Goal: Task Accomplishment & Management: Complete application form

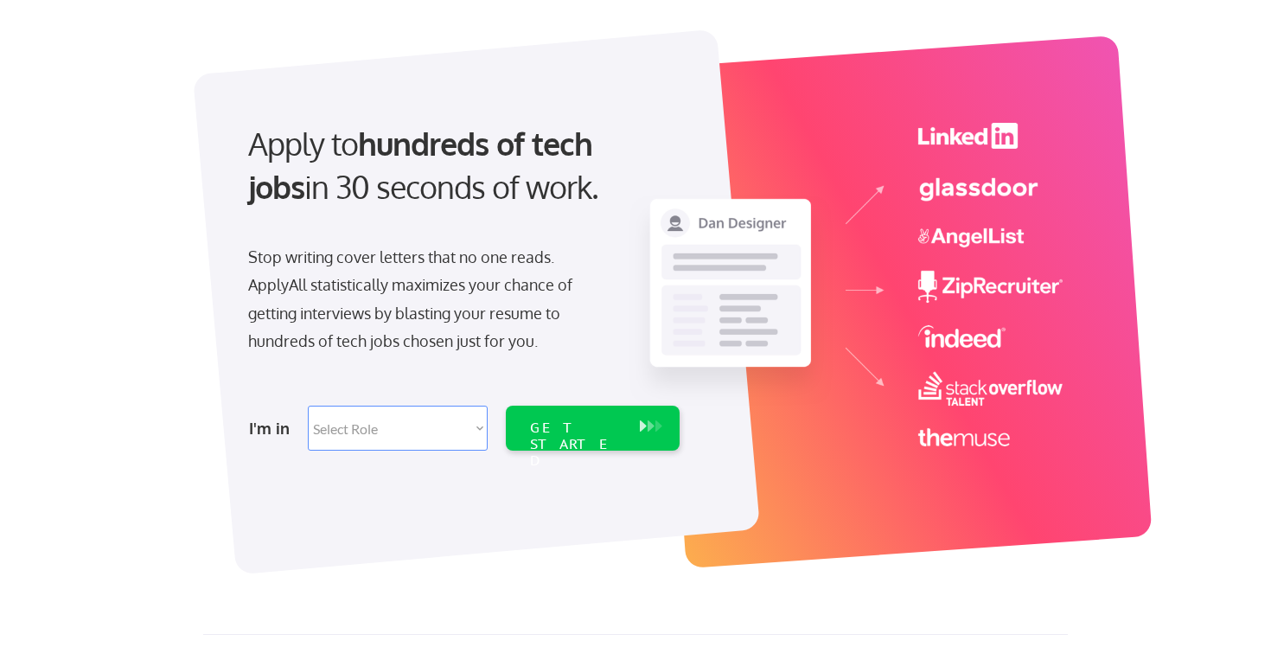
scroll to position [100, 0]
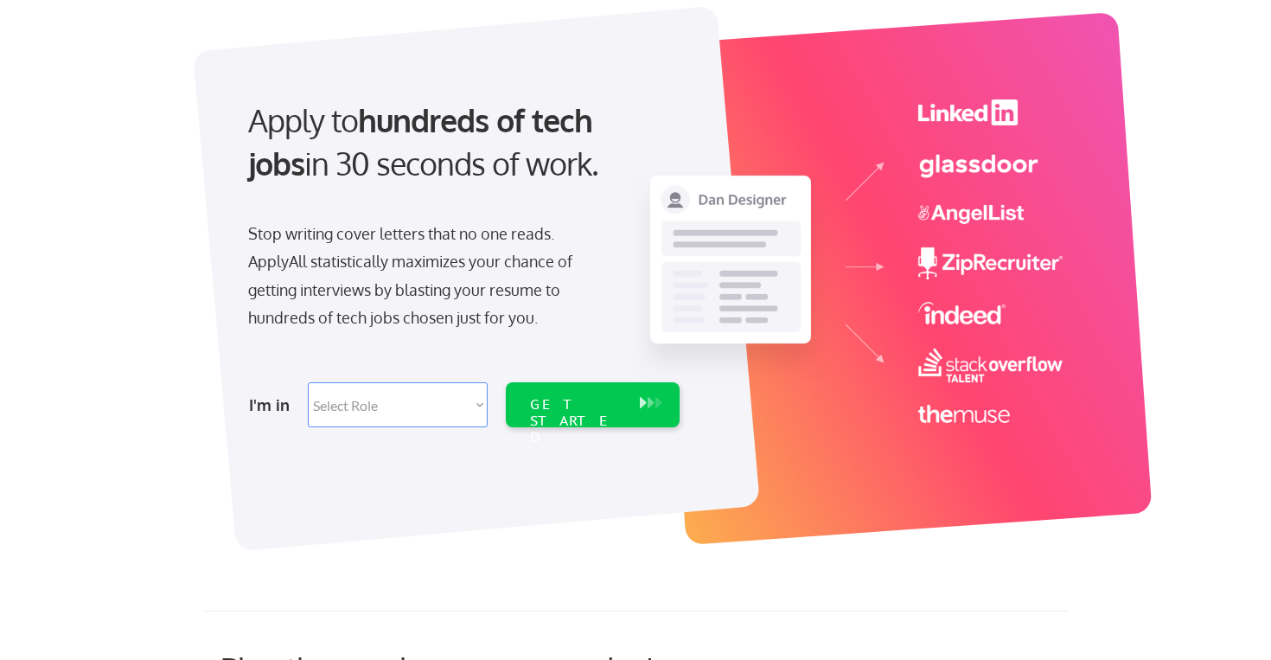
click at [406, 393] on select "Select Role Software Engineering Product Management Customer Success Sales UI/U…" at bounding box center [398, 404] width 180 height 45
select select ""tech_finance_biz_ops_cos""
click at [308, 382] on select "Select Role Software Engineering Product Management Customer Success Sales UI/U…" at bounding box center [398, 404] width 180 height 45
select select ""tech_finance_biz_ops_cos""
click at [572, 419] on div "GET STARTED" at bounding box center [576, 404] width 110 height 45
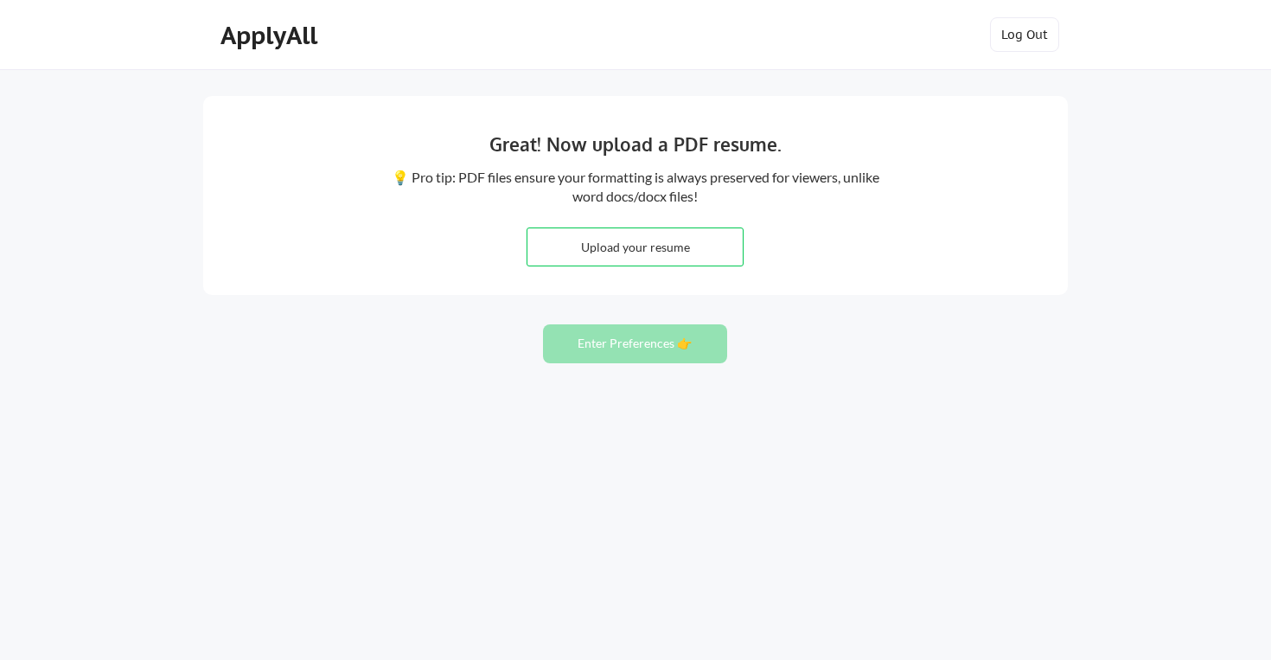
click at [659, 253] on input "file" at bounding box center [634, 246] width 215 height 37
type input "C:\fakepath\Swaetha Krishnan_Resume.pdf"
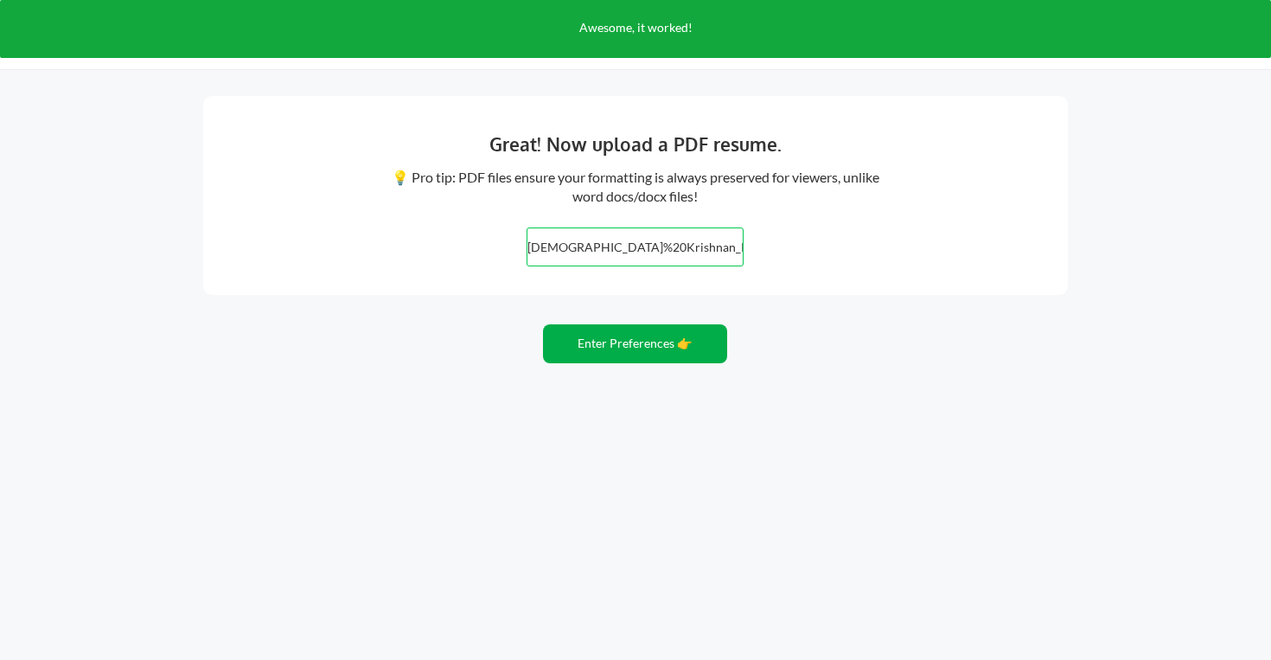
click at [613, 359] on button "Enter Preferences 👉" at bounding box center [635, 343] width 184 height 39
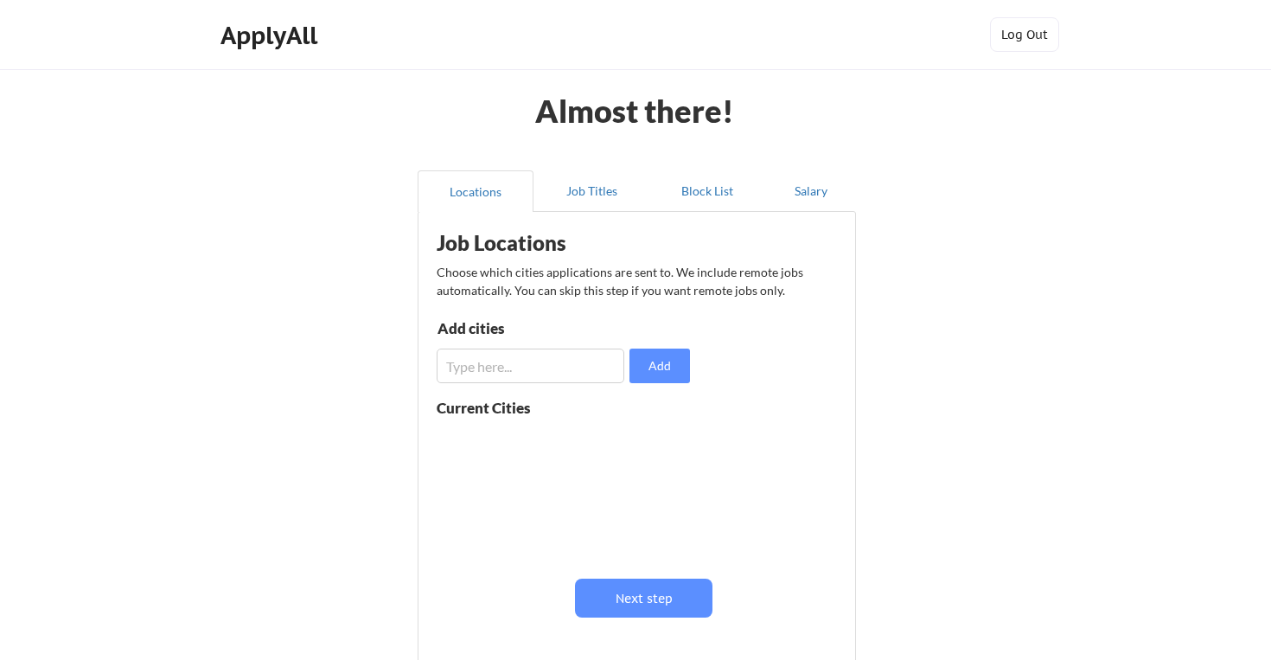
click at [512, 350] on input "input" at bounding box center [531, 365] width 188 height 35
click at [596, 189] on button "Job Titles" at bounding box center [592, 191] width 116 height 42
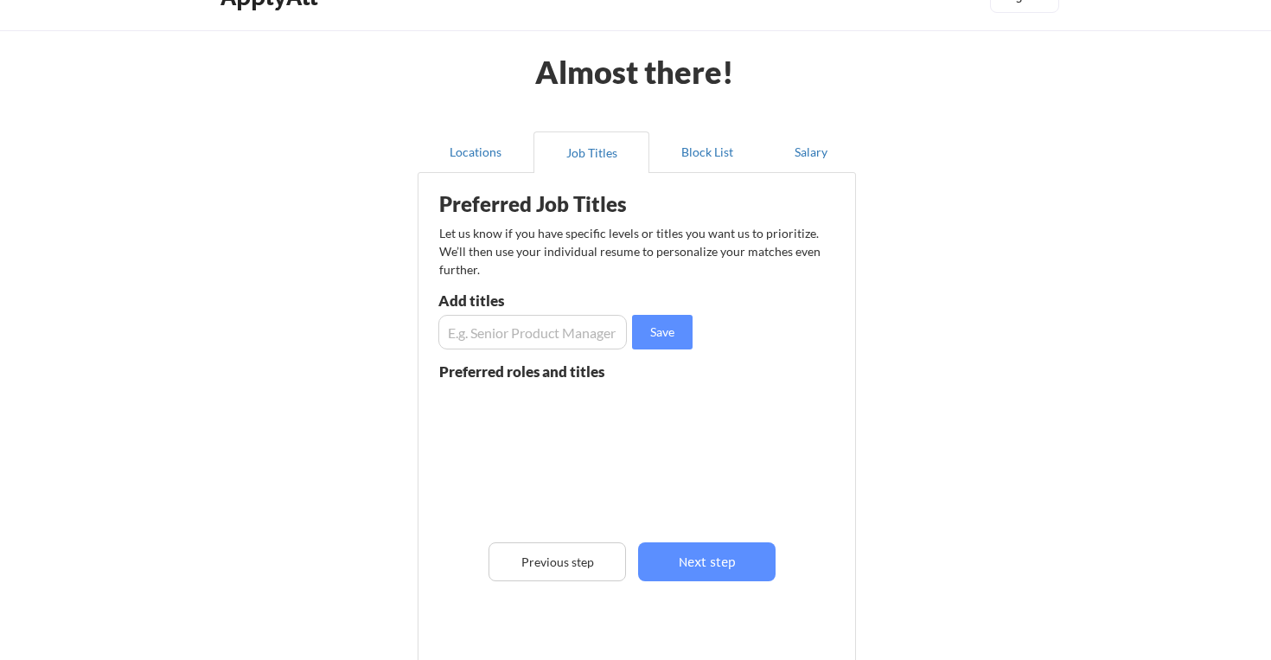
scroll to position [50, 0]
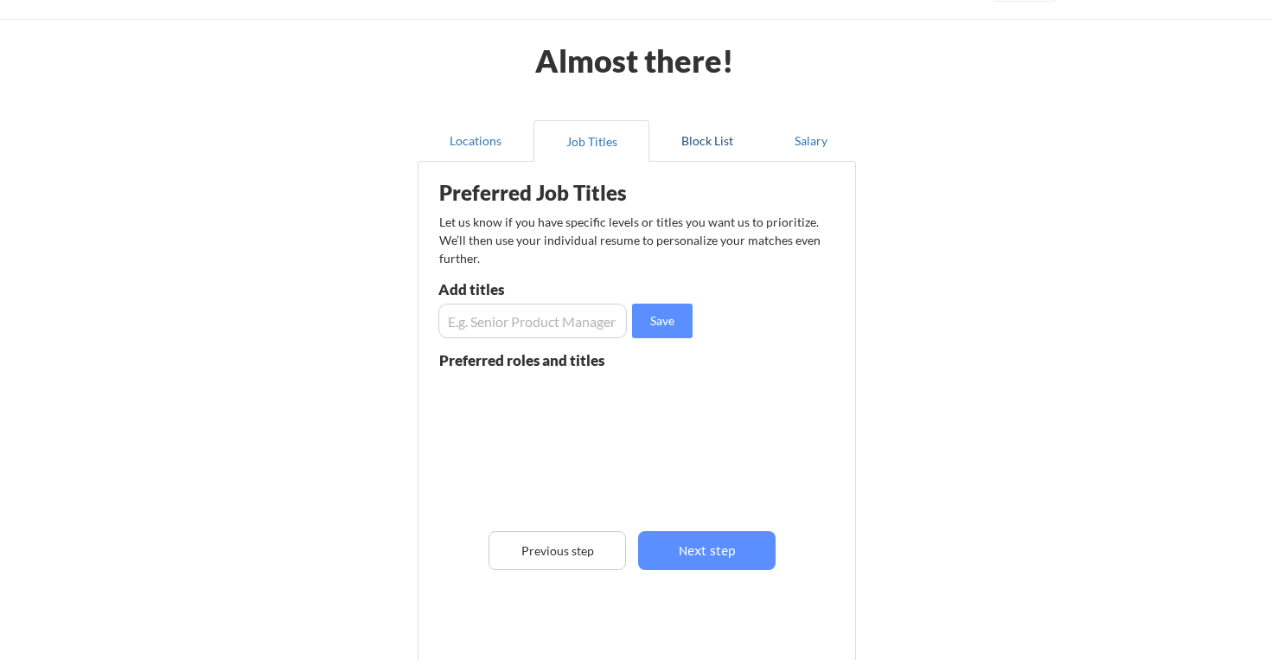
click at [698, 158] on button "Block List" at bounding box center [707, 141] width 116 height 42
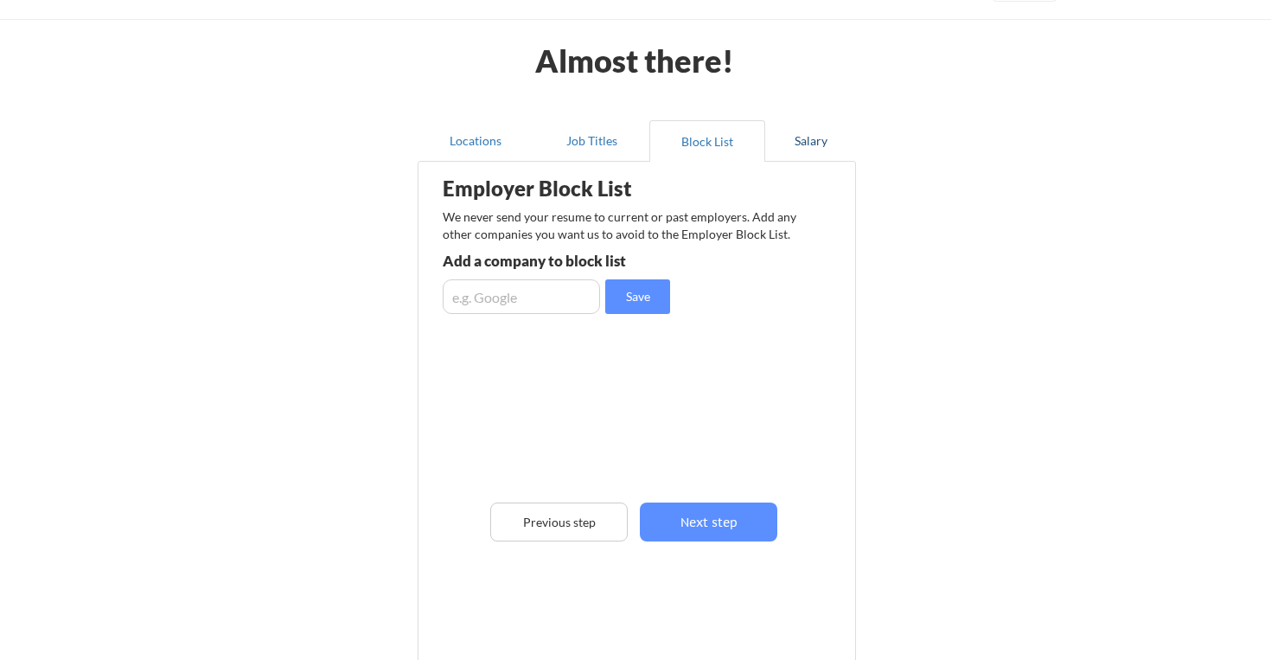
click at [798, 130] on button "Salary" at bounding box center [810, 141] width 91 height 42
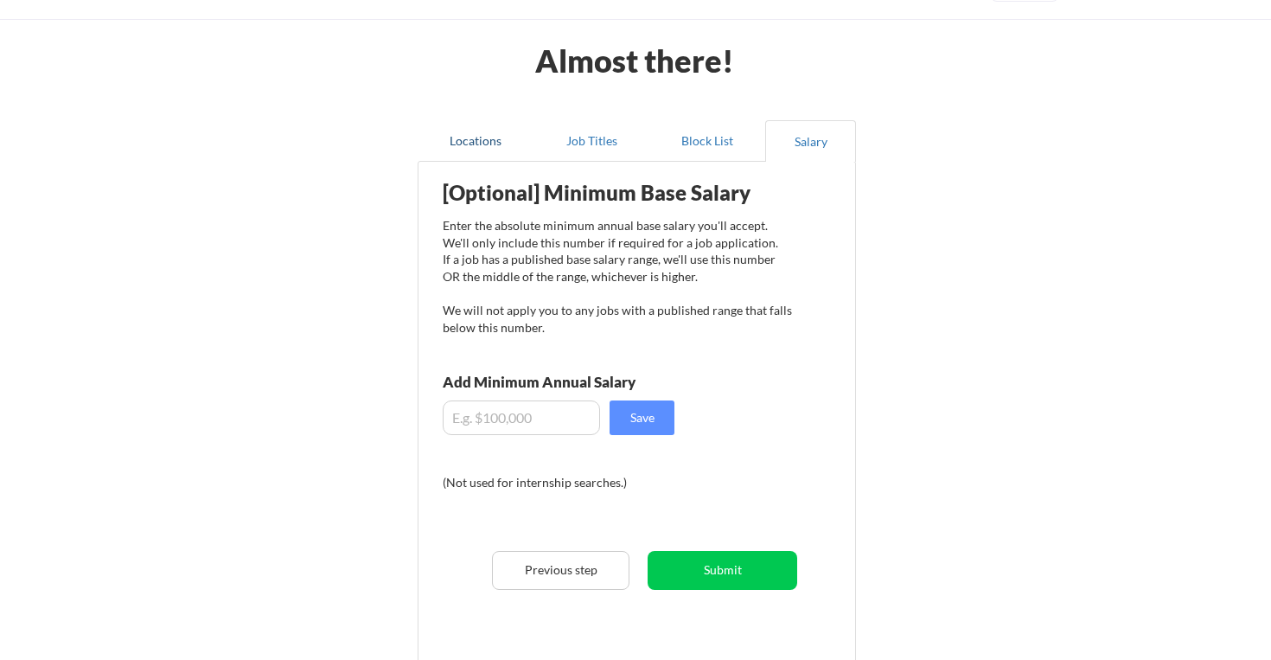
click at [479, 146] on button "Locations" at bounding box center [476, 141] width 116 height 42
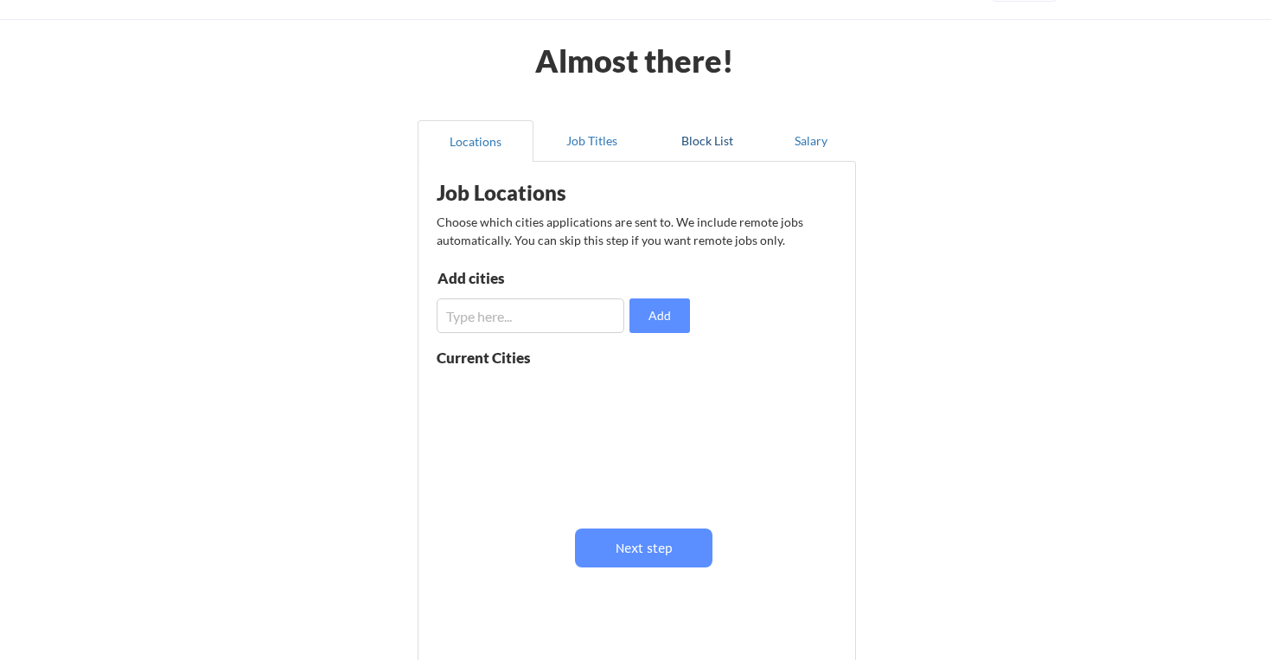
click at [652, 133] on button "Block List" at bounding box center [707, 141] width 116 height 42
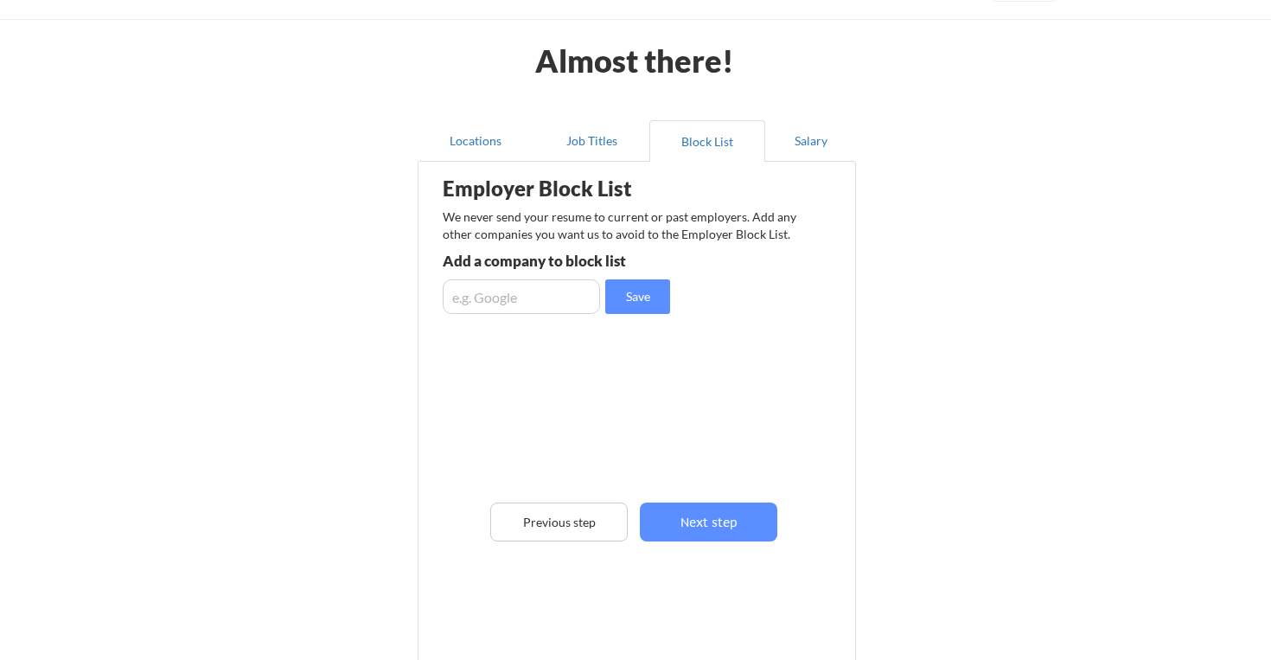
click at [508, 301] on input "input" at bounding box center [521, 296] width 157 height 35
type input "google"
click at [646, 291] on button "Save" at bounding box center [637, 296] width 65 height 35
click at [504, 309] on input "input" at bounding box center [521, 296] width 157 height 35
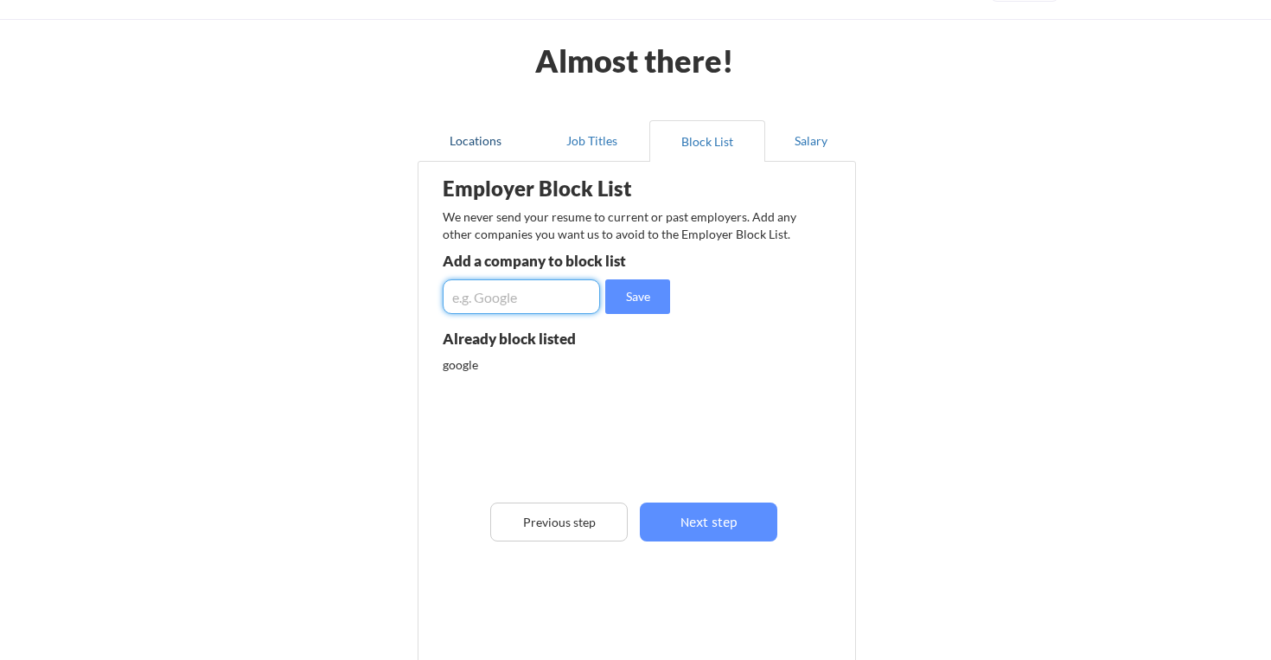
click at [474, 138] on button "Locations" at bounding box center [476, 141] width 116 height 42
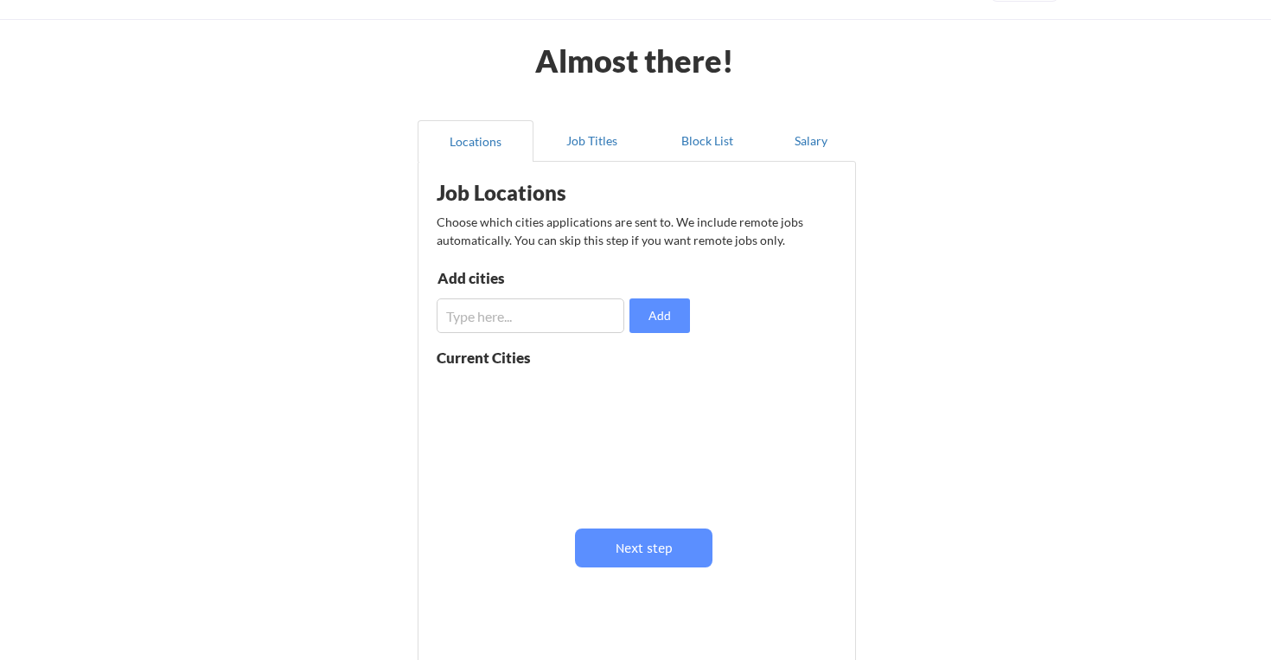
click at [499, 318] on input "input" at bounding box center [531, 315] width 188 height 35
type input "d"
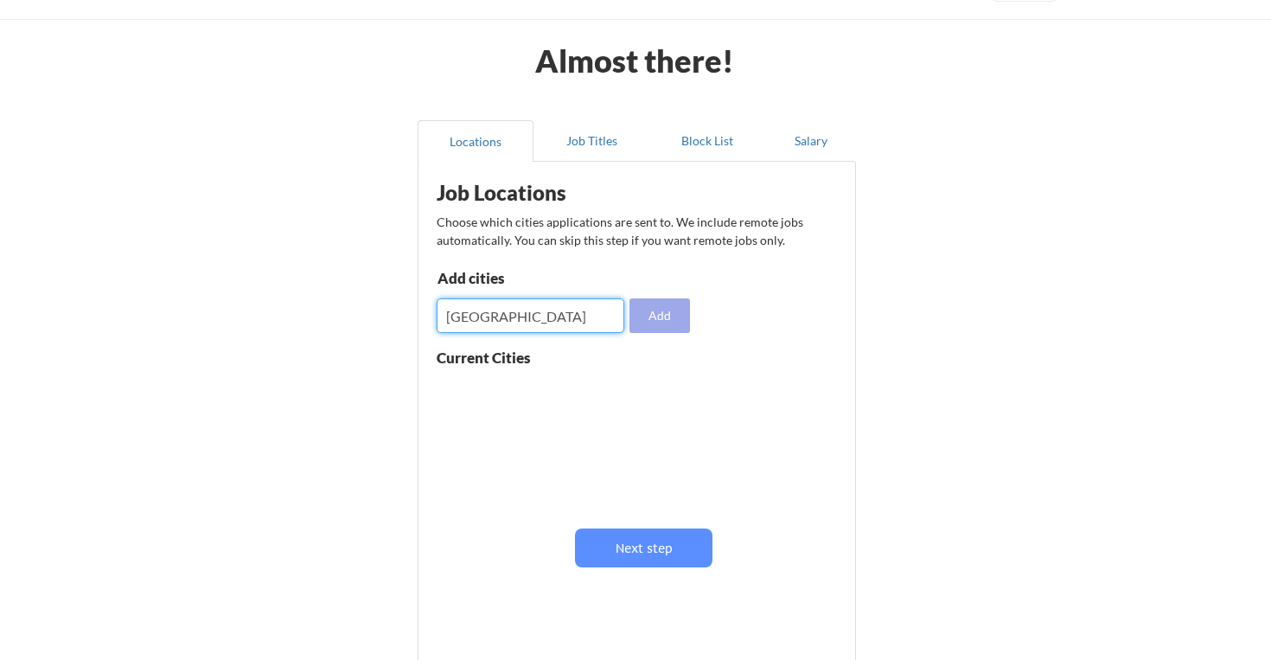
type input "[GEOGRAPHIC_DATA]"
click at [639, 312] on button "Add" at bounding box center [660, 315] width 61 height 35
